Goal: Task Accomplishment & Management: Complete application form

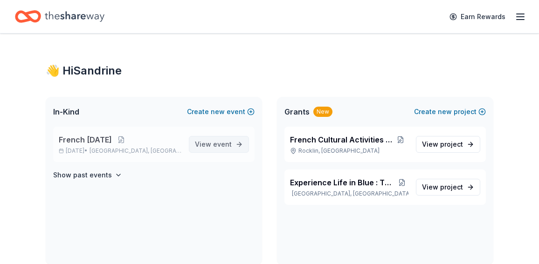
click at [216, 147] on span "event" at bounding box center [222, 144] width 19 height 8
click at [112, 144] on span "French [DATE]" at bounding box center [85, 139] width 53 height 11
click at [131, 143] on button at bounding box center [121, 139] width 19 height 7
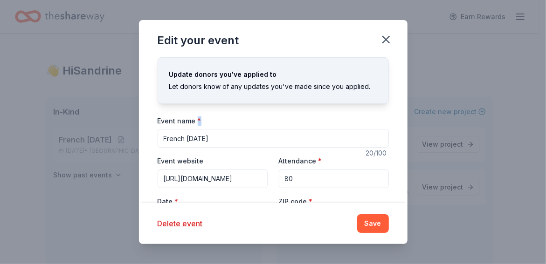
click at [146, 143] on div "Update donors you've applied to Let donors know of any updates you've made sinc…" at bounding box center [273, 130] width 269 height 146
click at [386, 42] on icon "button" at bounding box center [386, 39] width 13 height 13
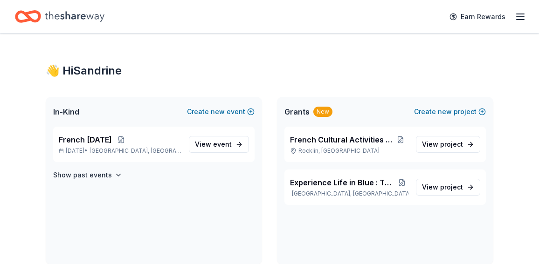
click at [63, 16] on icon "Home" at bounding box center [75, 16] width 60 height 19
click at [69, 18] on icon "Home" at bounding box center [75, 16] width 60 height 10
click at [25, 19] on icon "Home" at bounding box center [28, 17] width 26 height 22
click at [519, 17] on icon "button" at bounding box center [520, 16] width 11 height 11
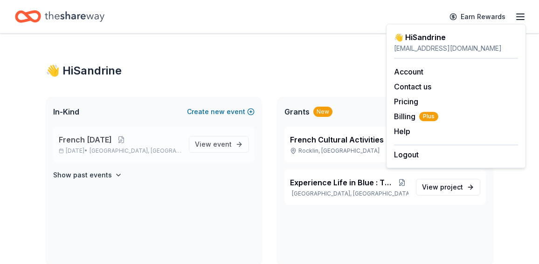
click at [112, 143] on span "French [DATE]" at bounding box center [85, 139] width 53 height 11
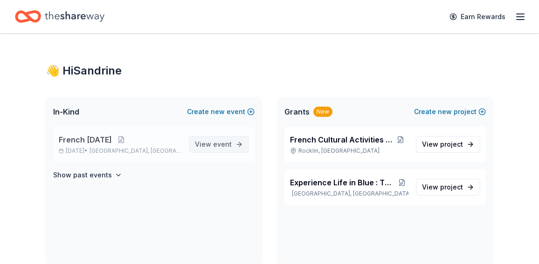
click at [214, 145] on span "View event" at bounding box center [213, 144] width 37 height 11
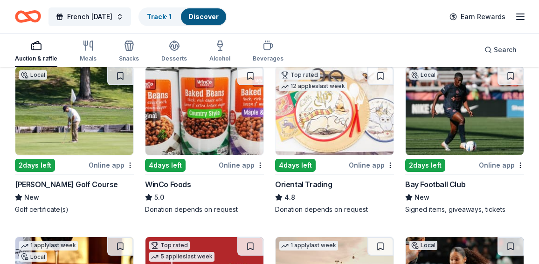
scroll to position [107, 0]
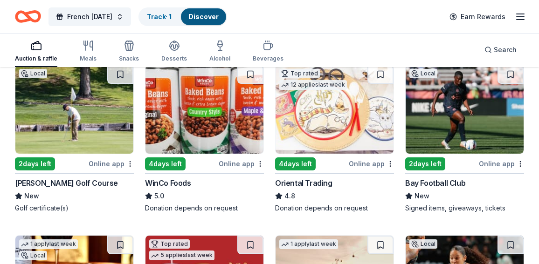
click at [70, 129] on img at bounding box center [74, 109] width 118 height 89
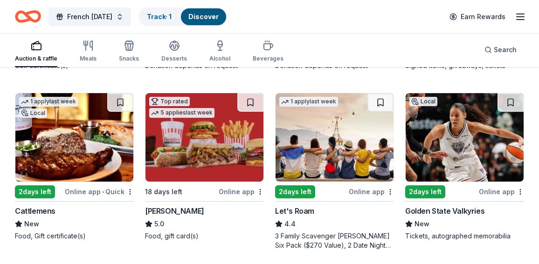
scroll to position [293, 0]
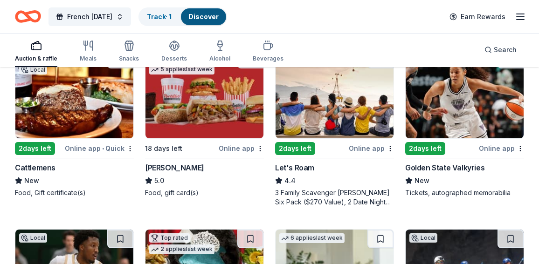
click at [72, 112] on img at bounding box center [74, 94] width 118 height 89
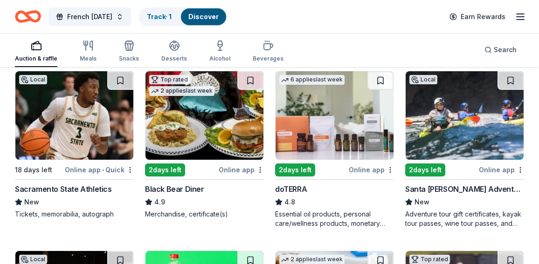
scroll to position [446, 0]
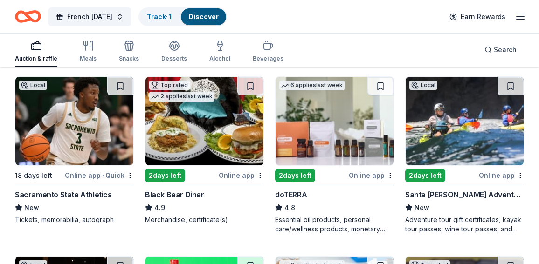
click at [464, 124] on img at bounding box center [465, 121] width 118 height 89
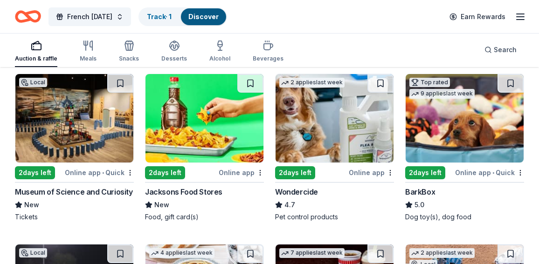
scroll to position [632, 0]
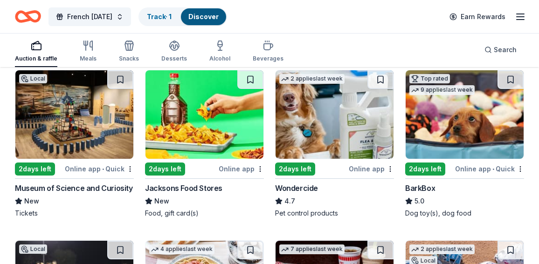
click at [81, 139] on img at bounding box center [74, 114] width 118 height 89
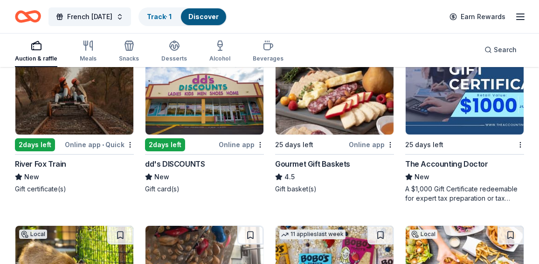
scroll to position [1017, 0]
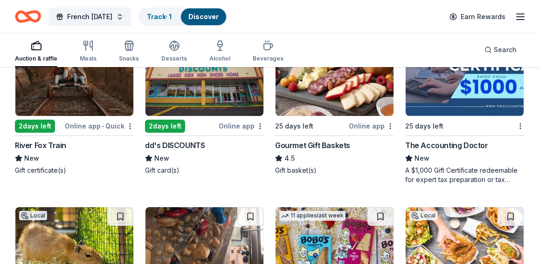
click at [178, 146] on div "dd's DISCOUNTS" at bounding box center [175, 145] width 60 height 11
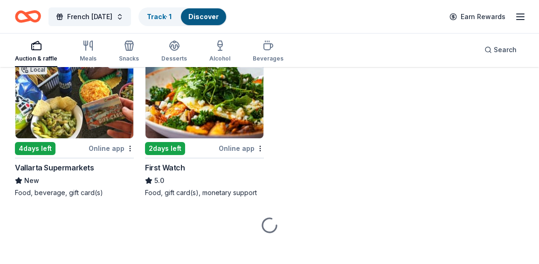
scroll to position [1351, 0]
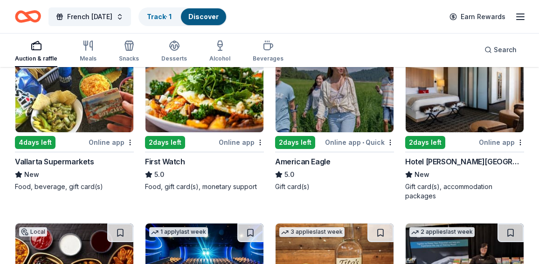
click at [55, 159] on div "Vallarta Supermarkets" at bounding box center [54, 161] width 79 height 11
click at [480, 108] on img at bounding box center [465, 88] width 118 height 89
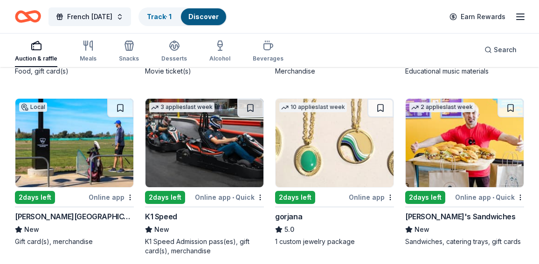
scroll to position [1655, 0]
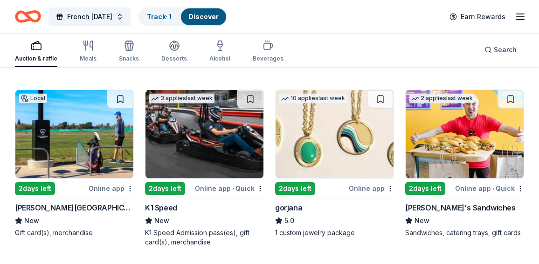
click at [202, 140] on img at bounding box center [204, 134] width 118 height 89
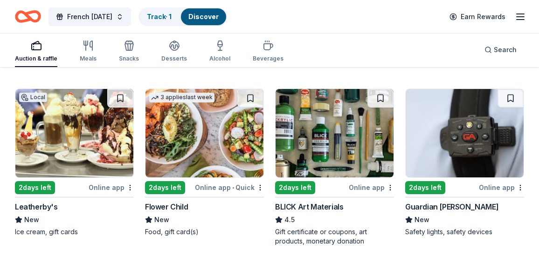
scroll to position [2016, 0]
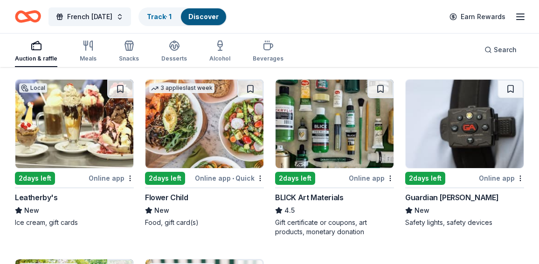
click at [315, 195] on div "BLICK Art Materials" at bounding box center [309, 197] width 68 height 11
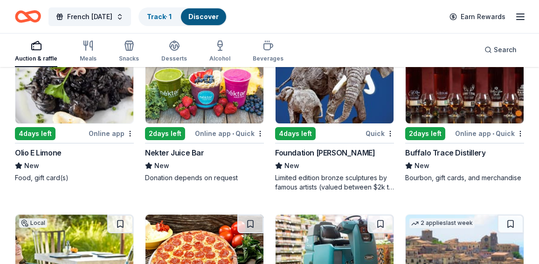
scroll to position [2800, 0]
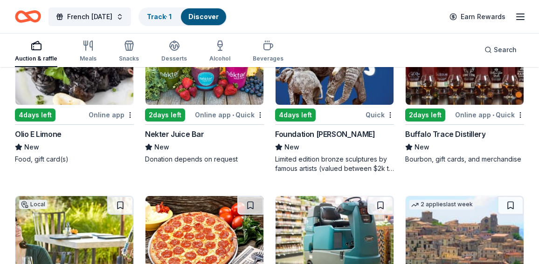
click at [426, 110] on div "2 days left" at bounding box center [425, 115] width 40 height 13
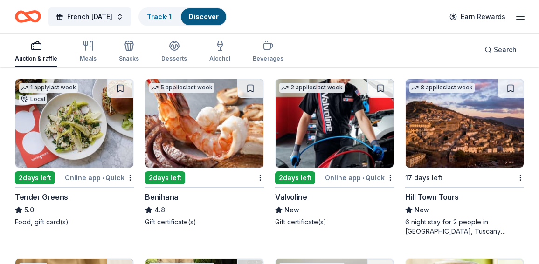
scroll to position [3286, 0]
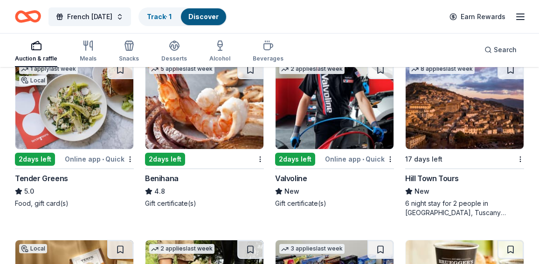
click at [299, 177] on div "Valvoline" at bounding box center [291, 178] width 32 height 11
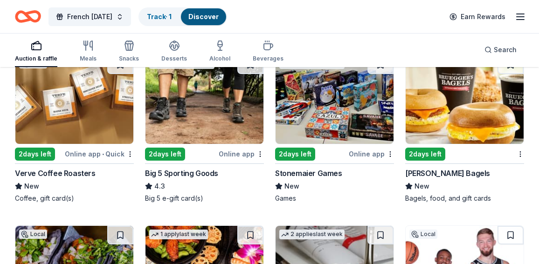
scroll to position [3485, 0]
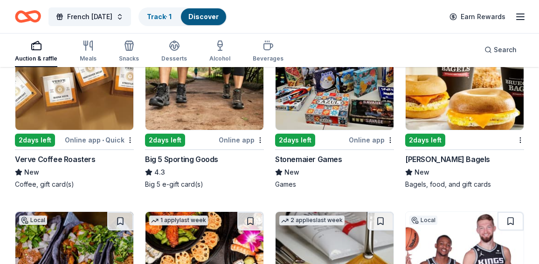
click at [53, 154] on div "Verve Coffee Roasters" at bounding box center [55, 159] width 81 height 11
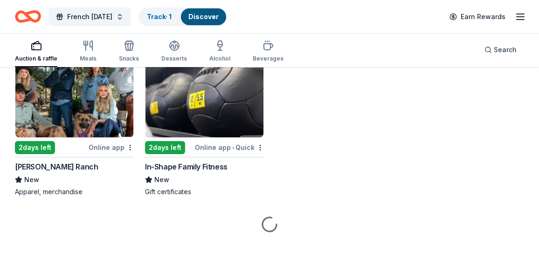
scroll to position [4002, 0]
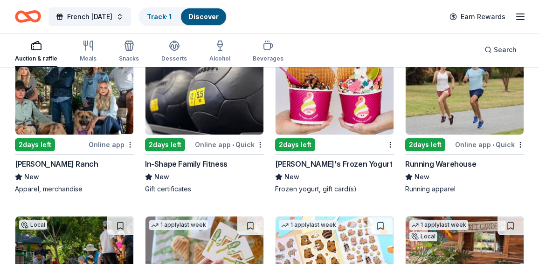
click at [314, 159] on div "Menchie's Frozen Yogurt" at bounding box center [333, 164] width 117 height 11
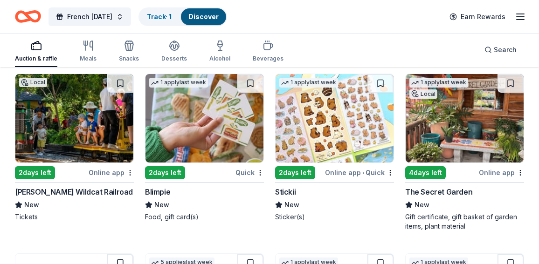
scroll to position [4151, 0]
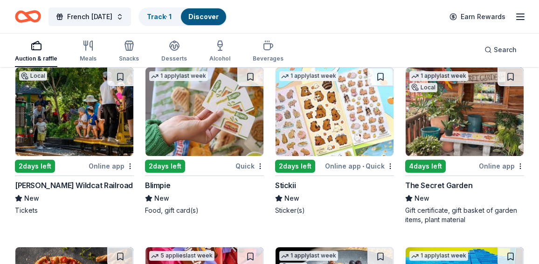
click at [82, 112] on img at bounding box center [74, 112] width 118 height 89
click at [455, 129] on img at bounding box center [465, 112] width 118 height 89
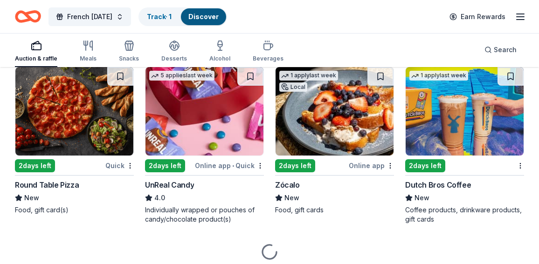
scroll to position [4325, 0]
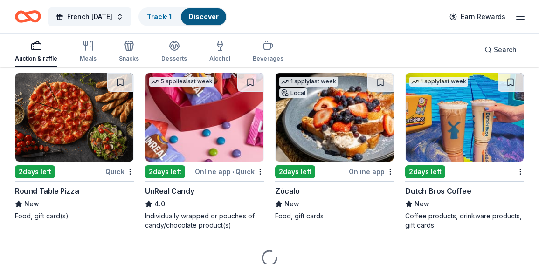
click at [188, 186] on div "UnReal Candy" at bounding box center [169, 191] width 49 height 11
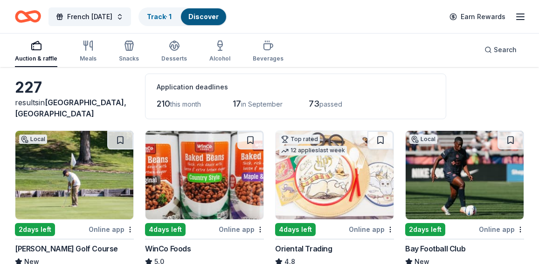
scroll to position [17, 0]
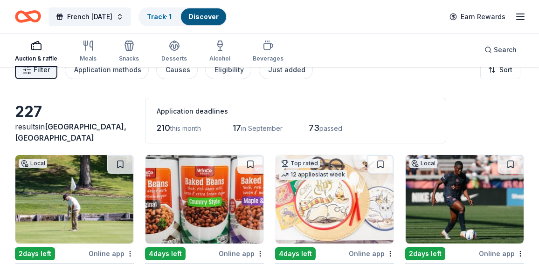
click at [42, 50] on div "button" at bounding box center [36, 45] width 42 height 11
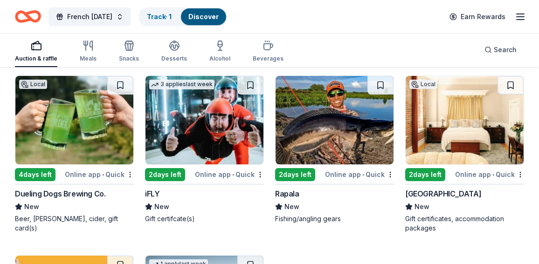
scroll to position [4689, 0]
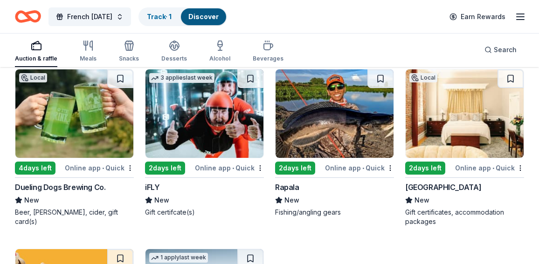
click at [59, 182] on div "Dueling Dogs Brewing Co." at bounding box center [60, 187] width 90 height 11
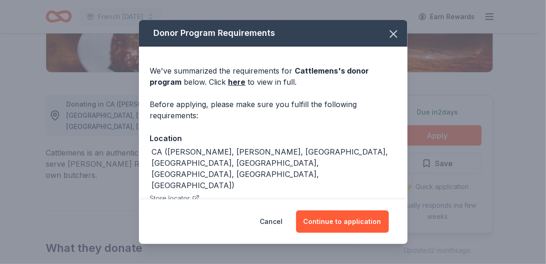
scroll to position [149, 0]
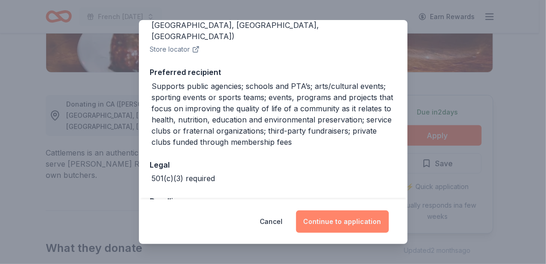
click at [339, 222] on button "Continue to application" at bounding box center [342, 222] width 93 height 22
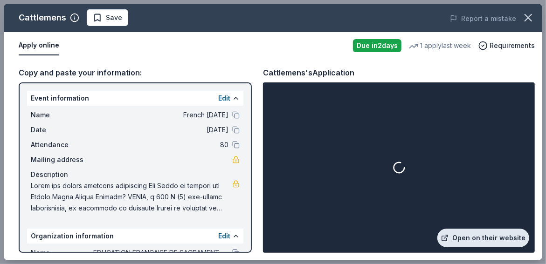
click at [479, 240] on link "Open on their website" at bounding box center [483, 238] width 92 height 19
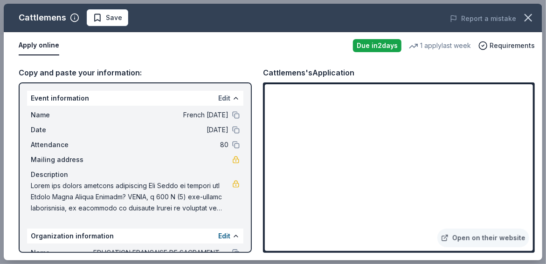
click at [218, 98] on button "Edit" at bounding box center [224, 98] width 12 height 11
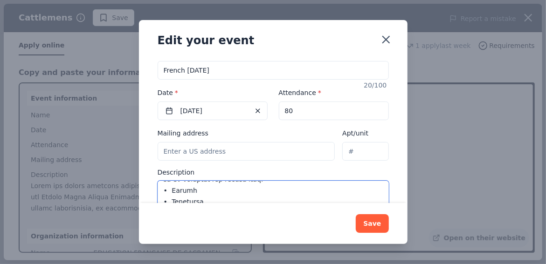
scroll to position [246, 0]
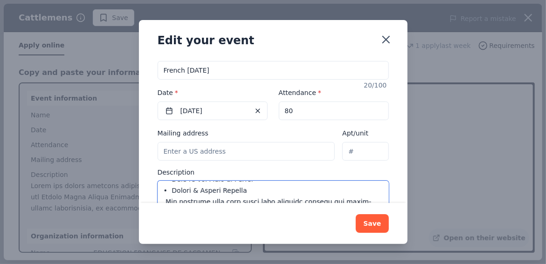
drag, startPoint x: 321, startPoint y: 178, endPoint x: 186, endPoint y: 167, distance: 136.1
click at [186, 168] on div "Description" at bounding box center [273, 195] width 231 height 55
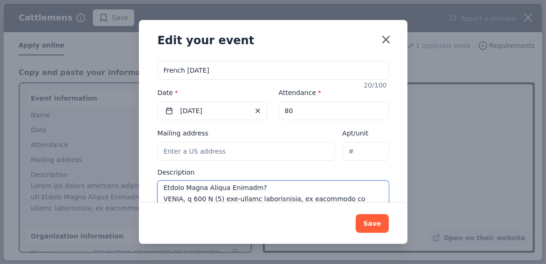
scroll to position [0, 0]
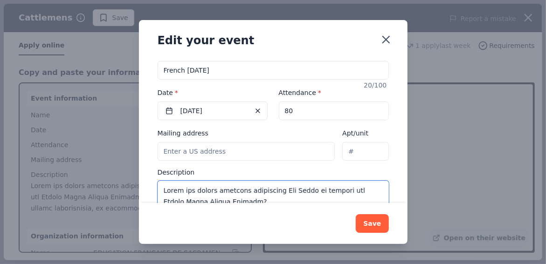
click at [167, 181] on textarea at bounding box center [273, 202] width 231 height 42
click at [166, 181] on textarea at bounding box center [273, 202] width 231 height 42
click at [165, 191] on textarea at bounding box center [273, 202] width 231 height 42
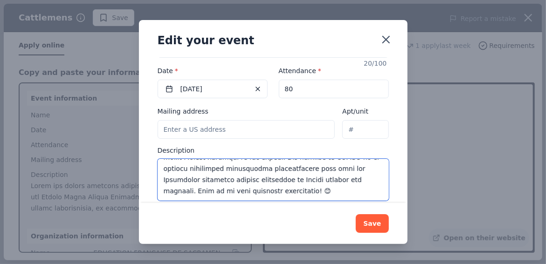
scroll to position [246, 0]
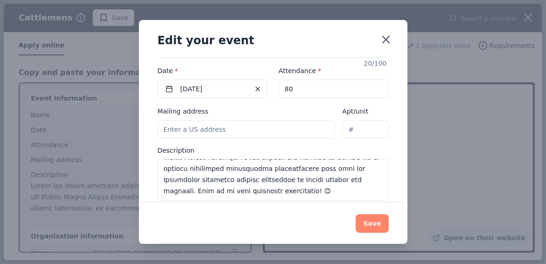
click at [374, 218] on button "Save" at bounding box center [372, 223] width 33 height 19
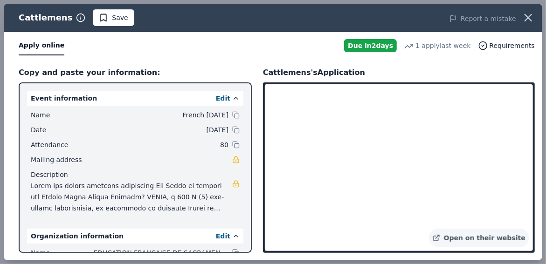
scroll to position [96, 0]
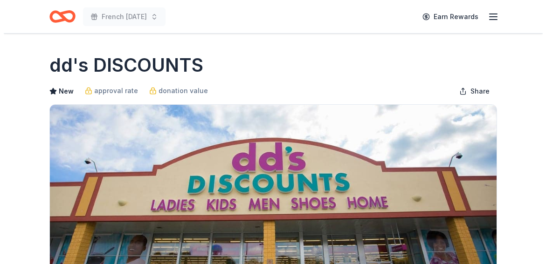
scroll to position [199, 0]
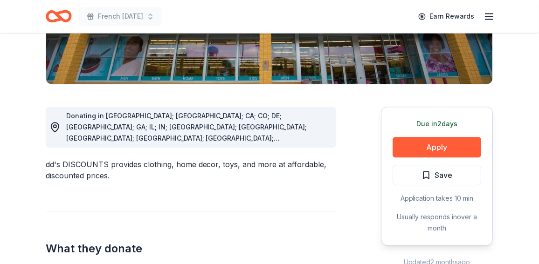
click at [433, 147] on button "Apply" at bounding box center [437, 148] width 89 height 21
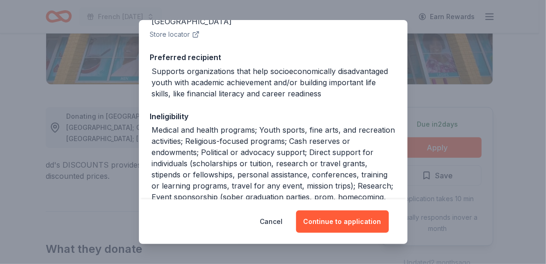
scroll to position [168, 0]
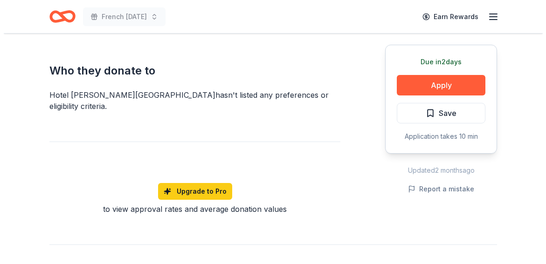
scroll to position [509, 0]
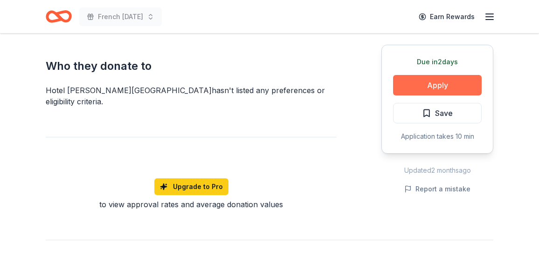
click at [440, 83] on button "Apply" at bounding box center [437, 85] width 89 height 21
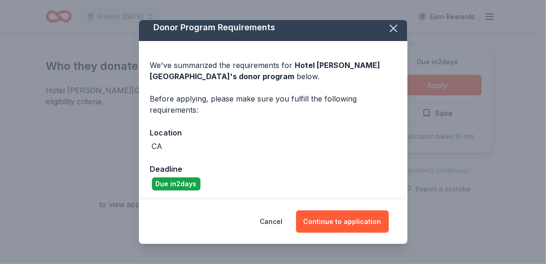
scroll to position [7, 0]
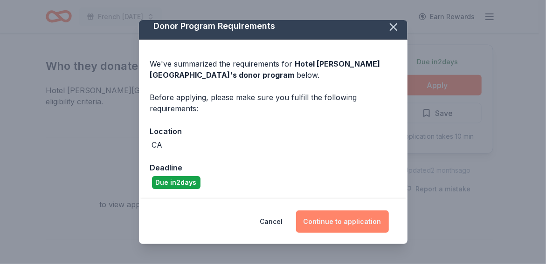
click at [356, 223] on button "Continue to application" at bounding box center [342, 222] width 93 height 22
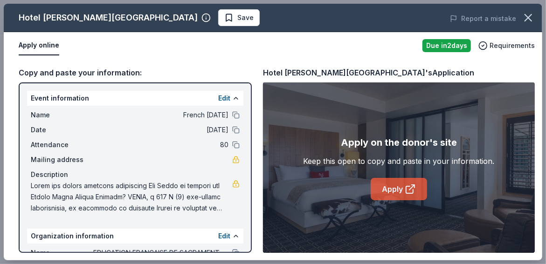
click at [397, 190] on link "Apply" at bounding box center [399, 189] width 56 height 22
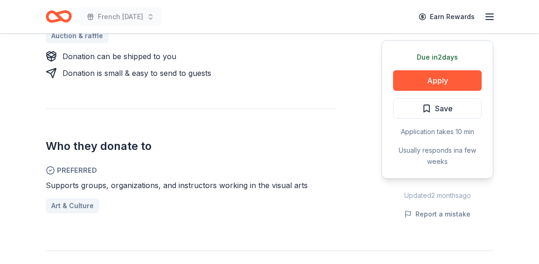
scroll to position [378, 0]
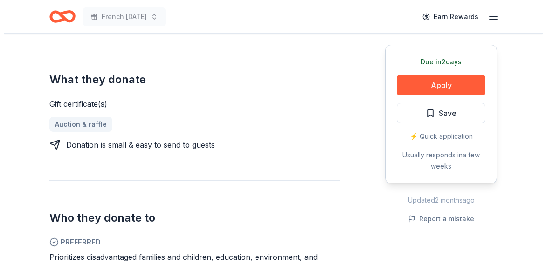
scroll to position [354, 0]
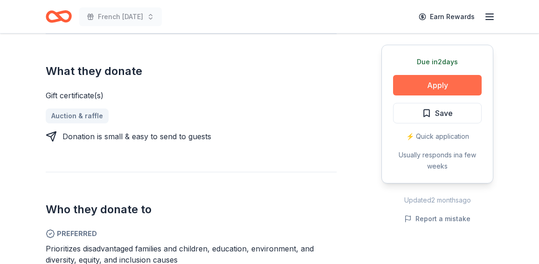
click at [432, 87] on button "Apply" at bounding box center [437, 85] width 89 height 21
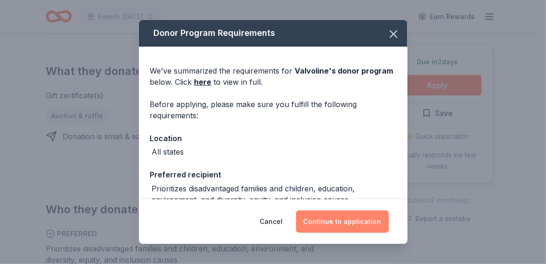
click at [353, 217] on button "Continue to application" at bounding box center [342, 222] width 93 height 22
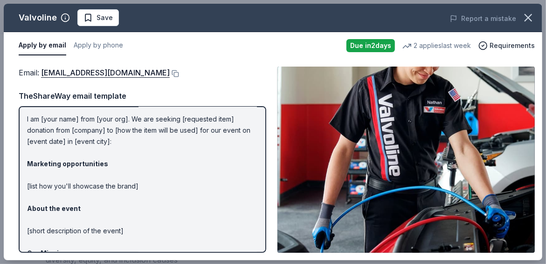
scroll to position [0, 0]
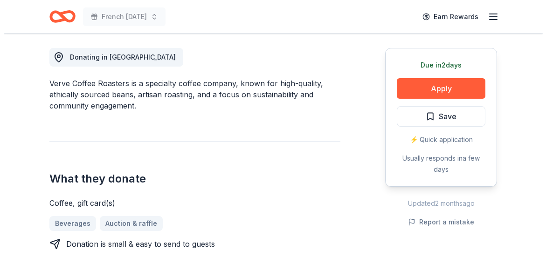
scroll to position [261, 0]
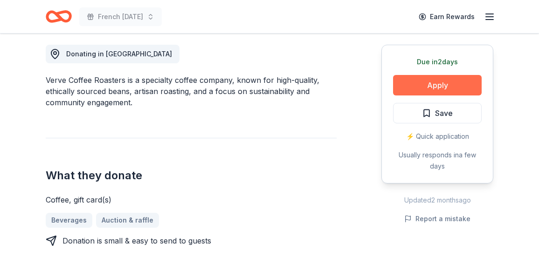
click at [429, 85] on button "Apply" at bounding box center [437, 85] width 89 height 21
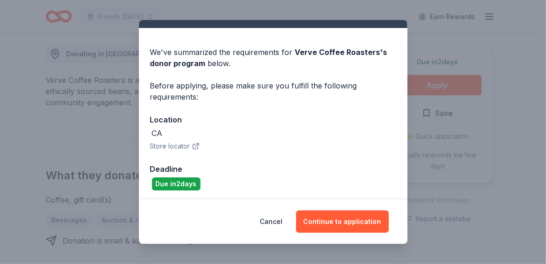
scroll to position [20, 0]
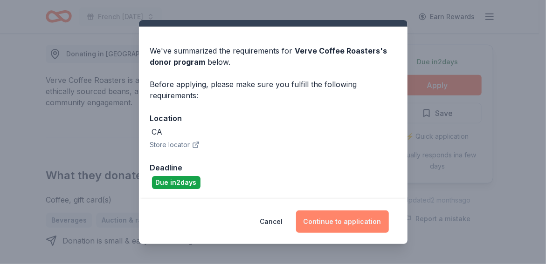
click at [343, 220] on button "Continue to application" at bounding box center [342, 222] width 93 height 22
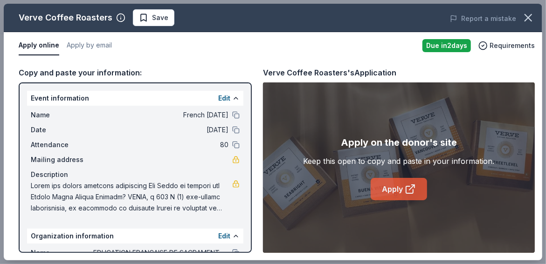
click at [393, 193] on link "Apply" at bounding box center [399, 189] width 56 height 22
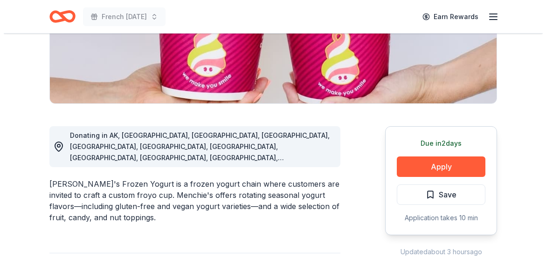
scroll to position [183, 0]
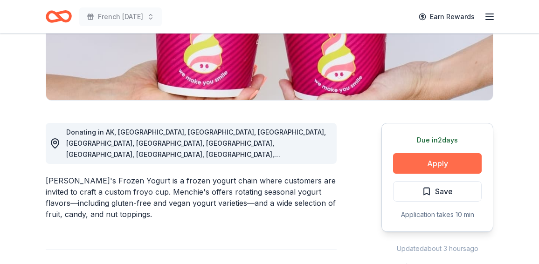
click at [419, 160] on button "Apply" at bounding box center [437, 163] width 89 height 21
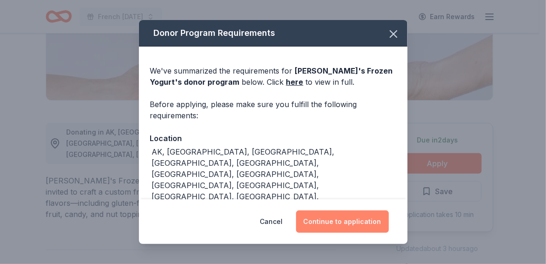
click at [339, 219] on button "Continue to application" at bounding box center [342, 222] width 93 height 22
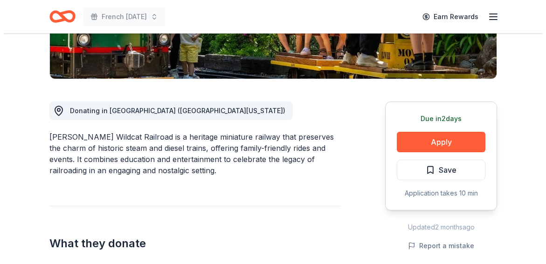
scroll to position [209, 0]
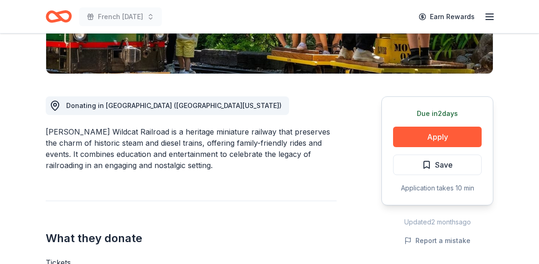
drag, startPoint x: 142, startPoint y: 132, endPoint x: 35, endPoint y: 124, distance: 107.1
click at [453, 132] on button "Apply" at bounding box center [437, 137] width 89 height 21
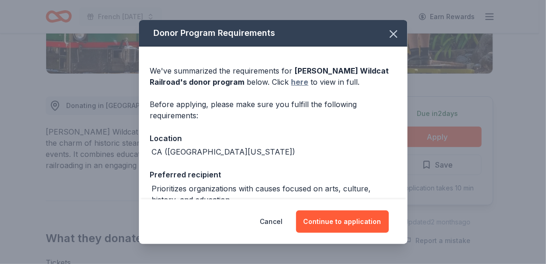
click at [296, 79] on link "here" at bounding box center [299, 81] width 17 height 11
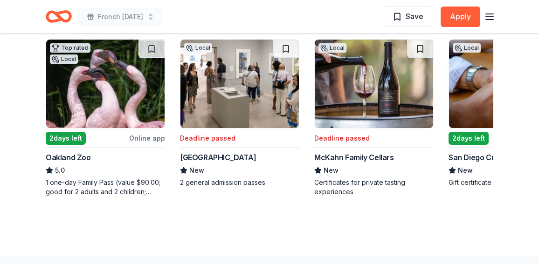
scroll to position [951, 0]
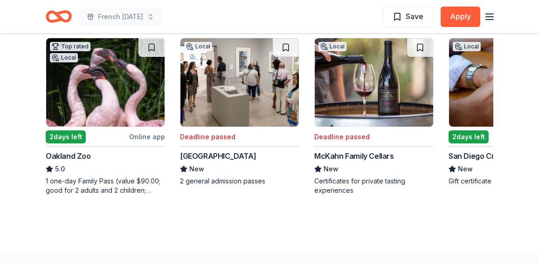
click at [100, 114] on img at bounding box center [105, 82] width 118 height 89
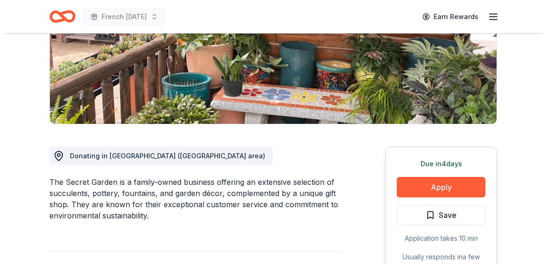
scroll to position [178, 0]
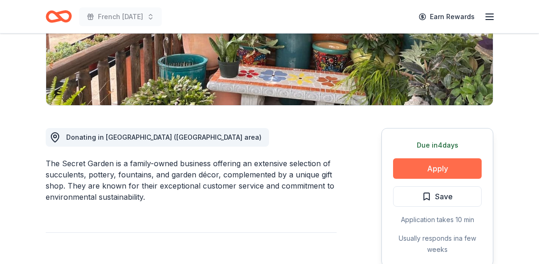
click at [434, 171] on button "Apply" at bounding box center [437, 169] width 89 height 21
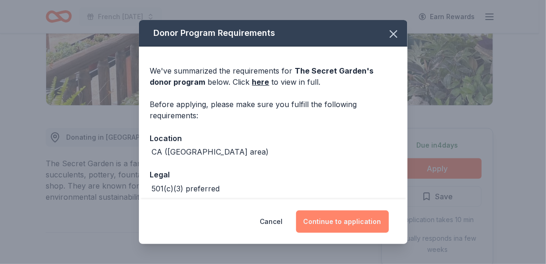
click at [348, 229] on button "Continue to application" at bounding box center [342, 222] width 93 height 22
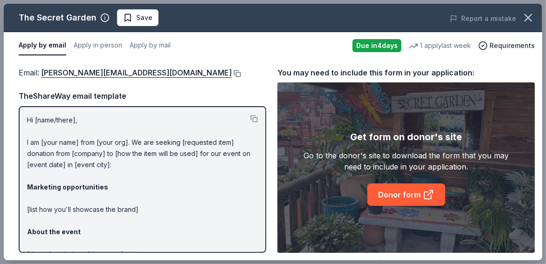
click at [232, 73] on button at bounding box center [236, 73] width 9 height 7
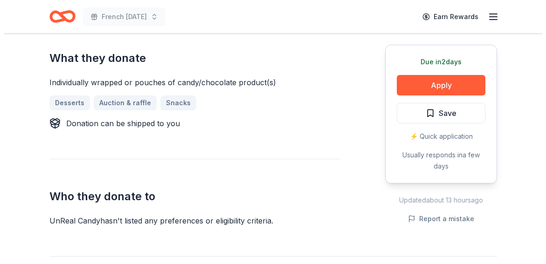
scroll to position [392, 0]
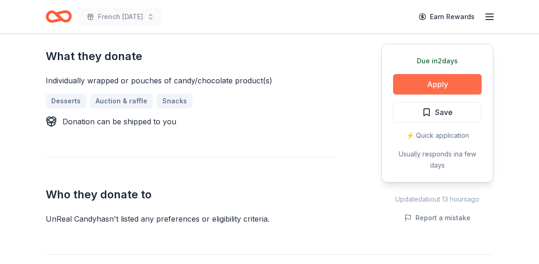
click at [421, 85] on button "Apply" at bounding box center [437, 84] width 89 height 21
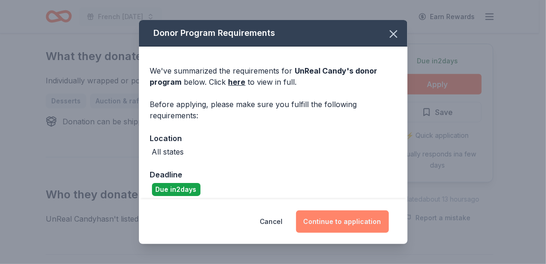
click at [344, 219] on button "Continue to application" at bounding box center [342, 222] width 93 height 22
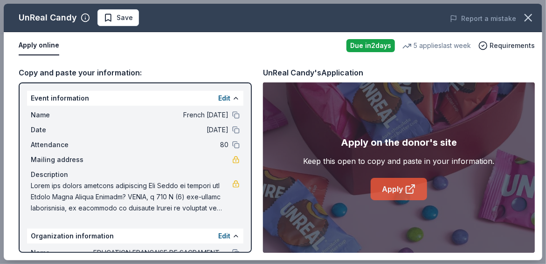
click at [398, 192] on link "Apply" at bounding box center [399, 189] width 56 height 22
click at [33, 187] on span at bounding box center [131, 197] width 201 height 34
click at [132, 195] on span at bounding box center [131, 197] width 201 height 34
drag, startPoint x: 135, startPoint y: 195, endPoint x: 119, endPoint y: 201, distance: 16.8
click at [119, 201] on span at bounding box center [131, 197] width 201 height 34
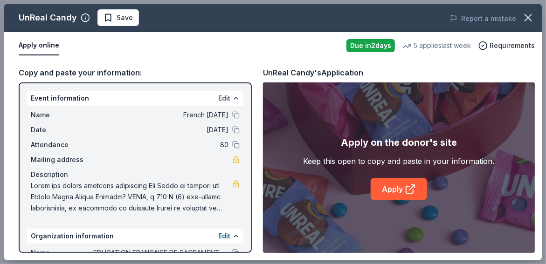
click at [218, 96] on button "Edit" at bounding box center [224, 98] width 12 height 11
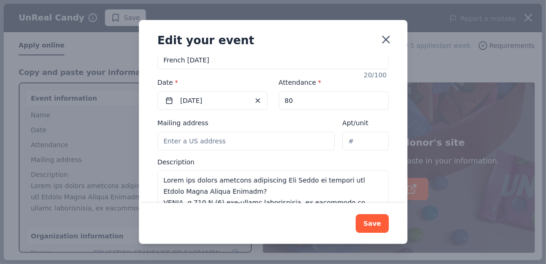
scroll to position [118, 0]
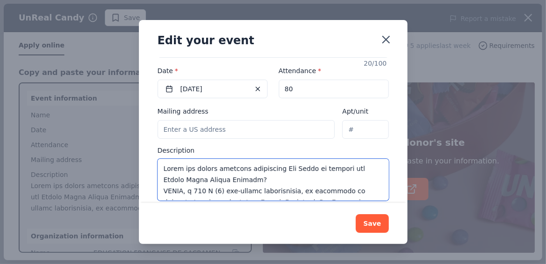
drag, startPoint x: 257, startPoint y: 166, endPoint x: 138, endPoint y: 152, distance: 120.6
click at [138, 152] on div "Edit your event Changes made here will update the Event too. Update donors you'…" at bounding box center [273, 132] width 546 height 264
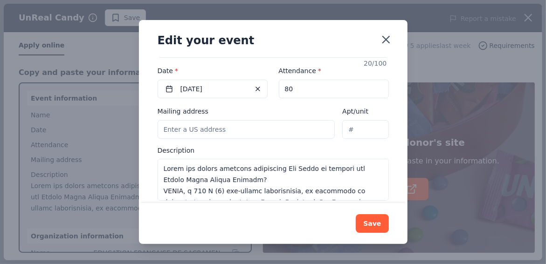
click at [138, 152] on div "Edit your event Changes made here will update the Event too. Update donors you'…" at bounding box center [273, 132] width 546 height 264
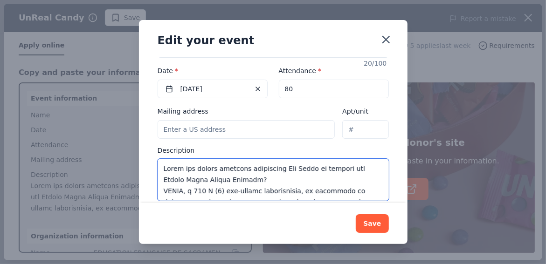
click at [163, 159] on textarea at bounding box center [273, 180] width 231 height 42
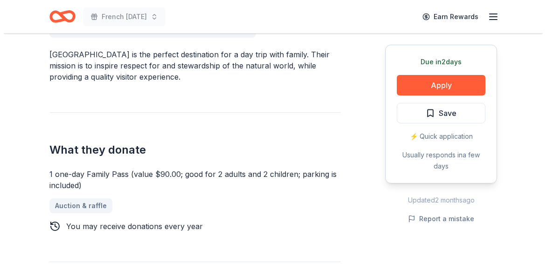
scroll to position [283, 0]
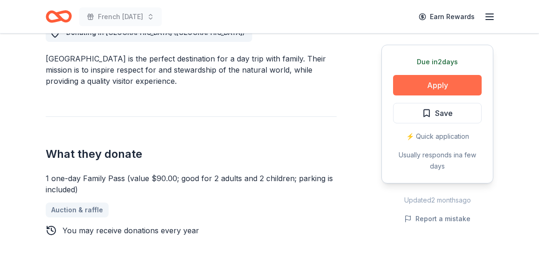
click at [432, 88] on button "Apply" at bounding box center [437, 85] width 89 height 21
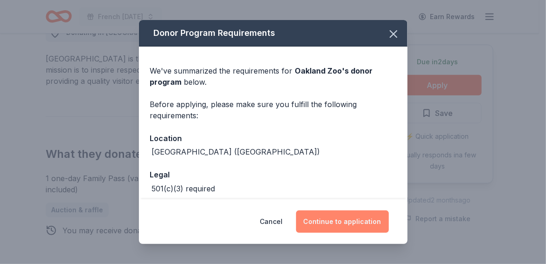
click at [330, 218] on button "Continue to application" at bounding box center [342, 222] width 93 height 22
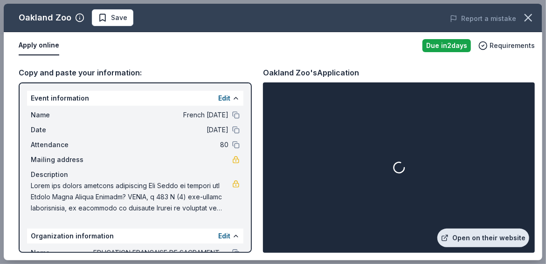
click at [475, 239] on link "Open on their website" at bounding box center [483, 238] width 92 height 19
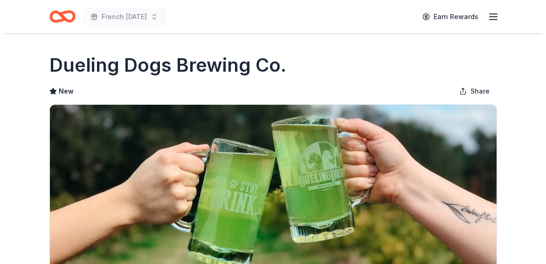
scroll to position [329, 0]
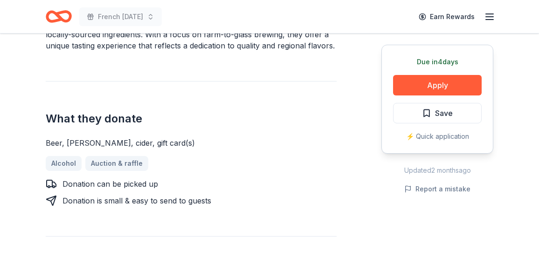
click at [411, 85] on button "Apply" at bounding box center [437, 85] width 89 height 21
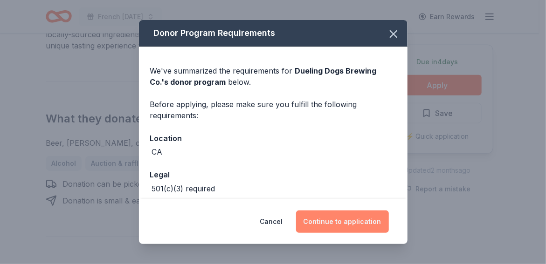
click at [345, 227] on button "Continue to application" at bounding box center [342, 222] width 93 height 22
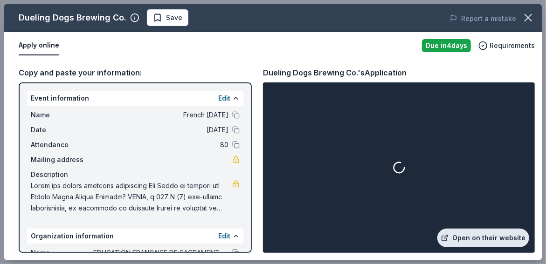
click at [487, 241] on link "Open on their website" at bounding box center [483, 238] width 92 height 19
